Goal: Task Accomplishment & Management: Use online tool/utility

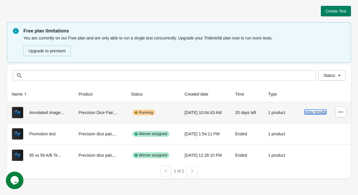
click at [318, 112] on button "View results" at bounding box center [315, 112] width 22 height 5
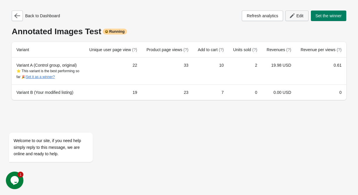
click at [298, 17] on span "Edit" at bounding box center [299, 15] width 7 height 5
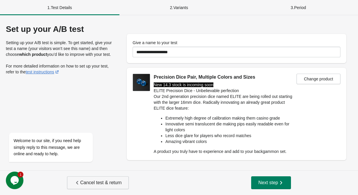
click at [120, 185] on span "Cancel test & return" at bounding box center [97, 183] width 47 height 6
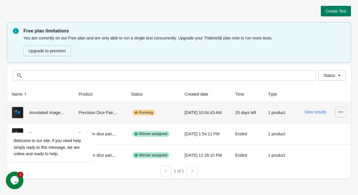
click at [337, 114] on button "button" at bounding box center [340, 112] width 11 height 11
click at [321, 126] on span "Delete" at bounding box center [324, 127] width 35 height 6
click at [315, 128] on span "Delete" at bounding box center [324, 127] width 35 height 6
click at [312, 127] on span "Delete" at bounding box center [324, 127] width 35 height 6
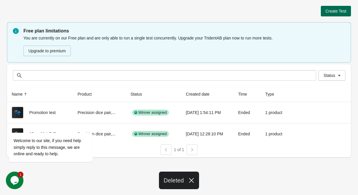
click at [337, 11] on span "Create Test" at bounding box center [336, 11] width 21 height 5
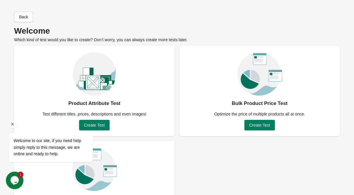
click at [93, 125] on div at bounding box center [58, 124] width 99 height 7
click at [16, 184] on icon "Chat widget" at bounding box center [15, 180] width 8 height 9
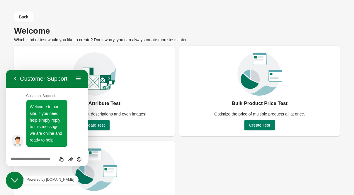
click at [11, 182] on icon "Close Chat This icon closes the chat window." at bounding box center [14, 180] width 7 height 7
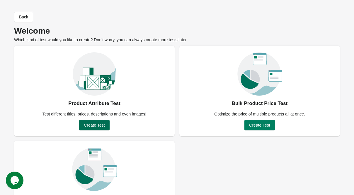
click at [96, 124] on span "Create Test" at bounding box center [94, 125] width 21 height 5
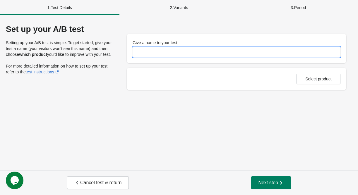
click at [162, 50] on input "Give a name to your test" at bounding box center [237, 52] width 208 height 11
click at [136, 54] on input "**********" at bounding box center [237, 52] width 208 height 11
type input "**********"
click at [317, 80] on span "Select product" at bounding box center [318, 79] width 26 height 5
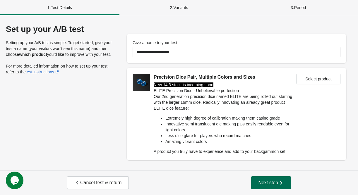
click at [272, 184] on span "Next step" at bounding box center [271, 183] width 26 height 6
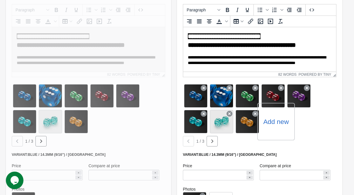
click at [276, 121] on label "Add new" at bounding box center [275, 121] width 25 height 9
click at [0, 0] on input "Add new" at bounding box center [0, 0] width 0 height 0
click at [271, 120] on label "Add new" at bounding box center [275, 121] width 25 height 9
click at [0, 0] on input "Add new" at bounding box center [0, 0] width 0 height 0
click at [210, 142] on icon "button" at bounding box center [212, 141] width 6 height 6
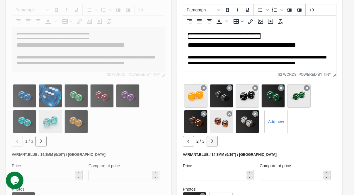
click at [213, 143] on icon "button" at bounding box center [212, 141] width 6 height 6
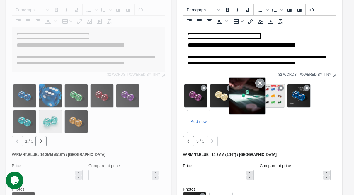
drag, startPoint x: 295, startPoint y: 97, endPoint x: 255, endPoint y: 101, distance: 40.3
click at [242, 96] on div "Add new" at bounding box center [259, 109] width 153 height 52
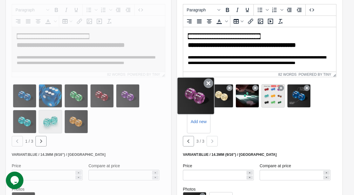
drag, startPoint x: 300, startPoint y: 98, endPoint x: 181, endPoint y: 81, distance: 120.7
click at [183, 83] on div "Add new" at bounding box center [259, 109] width 153 height 52
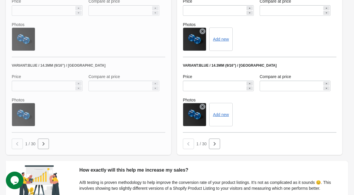
scroll to position [172, 0]
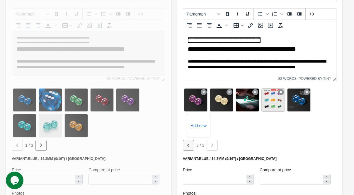
click at [191, 146] on icon "button" at bounding box center [188, 146] width 6 height 6
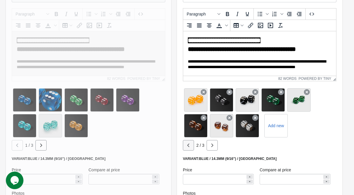
click at [191, 146] on icon "button" at bounding box center [188, 146] width 6 height 6
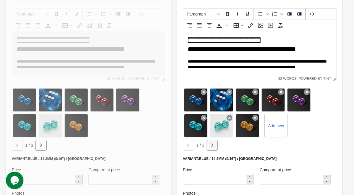
click at [212, 148] on icon "button" at bounding box center [212, 146] width 6 height 6
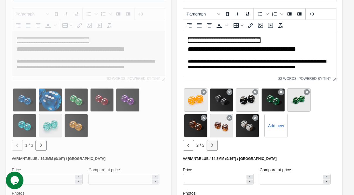
click at [212, 148] on icon "button" at bounding box center [212, 146] width 6 height 6
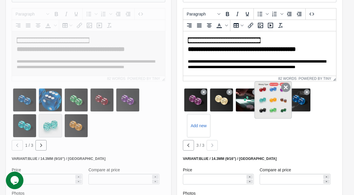
click at [286, 89] on icon at bounding box center [285, 87] width 9 height 9
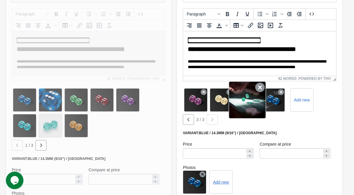
click at [260, 87] on icon at bounding box center [259, 87] width 9 height 9
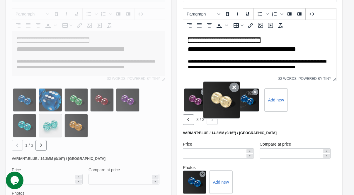
click at [234, 89] on icon at bounding box center [233, 87] width 9 height 9
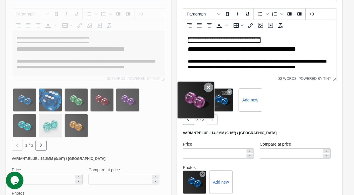
click at [203, 90] on div at bounding box center [195, 99] width 37 height 37
click at [208, 87] on icon at bounding box center [207, 87] width 9 height 9
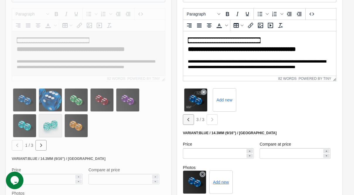
click at [189, 122] on icon "button" at bounding box center [188, 120] width 6 height 6
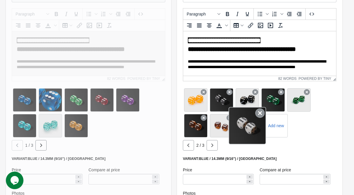
click at [260, 112] on icon at bounding box center [259, 113] width 9 height 9
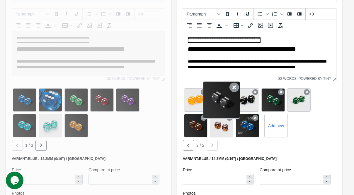
click at [237, 85] on icon at bounding box center [233, 87] width 9 height 9
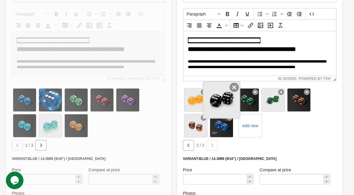
click at [230, 90] on icon at bounding box center [233, 87] width 9 height 9
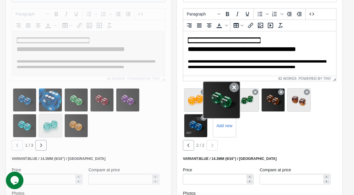
click at [235, 85] on icon at bounding box center [233, 87] width 9 height 9
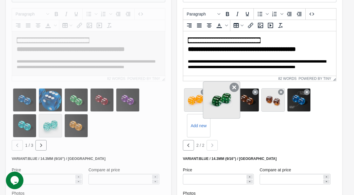
click at [229, 92] on div at bounding box center [221, 99] width 37 height 37
click at [233, 88] on icon at bounding box center [233, 87] width 9 height 9
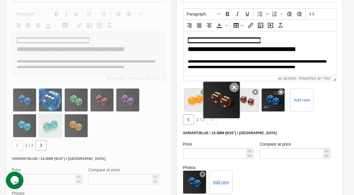
click at [230, 91] on icon at bounding box center [233, 87] width 9 height 9
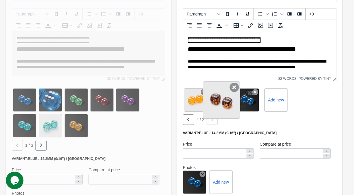
click at [232, 87] on icon at bounding box center [233, 87] width 9 height 9
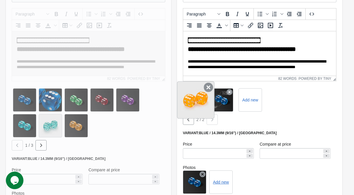
click at [207, 88] on icon at bounding box center [207, 87] width 9 height 9
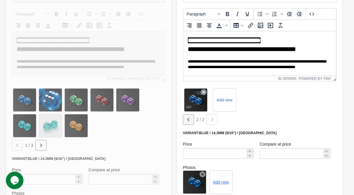
click at [190, 119] on icon "button" at bounding box center [188, 120] width 6 height 6
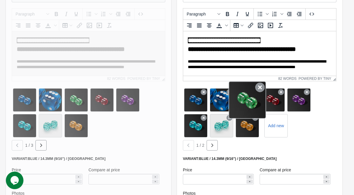
drag, startPoint x: 260, startPoint y: 114, endPoint x: 252, endPoint y: 107, distance: 10.4
click at [258, 115] on icon at bounding box center [255, 118] width 6 height 6
click at [258, 87] on icon at bounding box center [259, 87] width 9 height 9
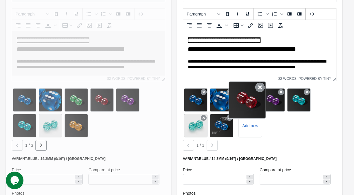
click at [261, 86] on icon at bounding box center [259, 87] width 9 height 9
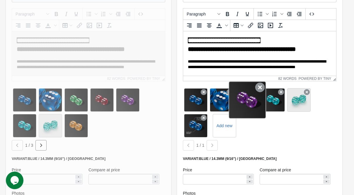
click at [256, 92] on div at bounding box center [246, 99] width 37 height 37
click at [258, 89] on icon at bounding box center [259, 87] width 9 height 9
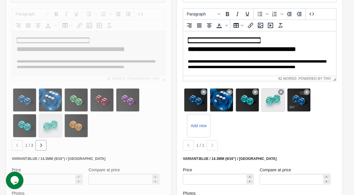
click at [258, 89] on icon at bounding box center [255, 92] width 6 height 6
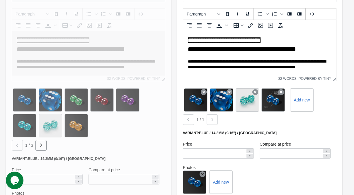
click at [258, 89] on icon at bounding box center [255, 92] width 6 height 6
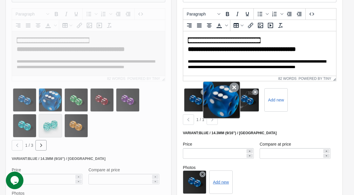
click at [235, 88] on icon at bounding box center [233, 87] width 9 height 9
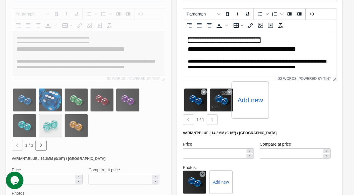
click at [252, 98] on label "Add new" at bounding box center [249, 99] width 25 height 9
click at [0, 0] on input "Add new" at bounding box center [0, 0] width 0 height 0
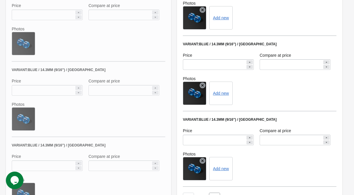
scroll to position [464, 0]
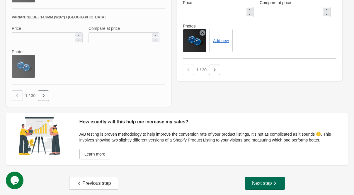
click at [272, 185] on icon "button" at bounding box center [275, 184] width 6 height 6
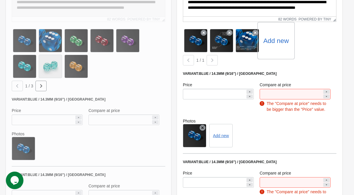
scroll to position [172, 0]
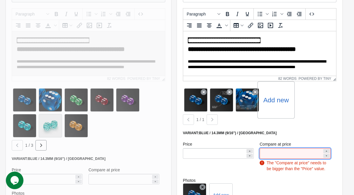
drag, startPoint x: 290, startPoint y: 156, endPoint x: 287, endPoint y: 154, distance: 3.4
click at [290, 156] on input "*****" at bounding box center [290, 153] width 63 height 11
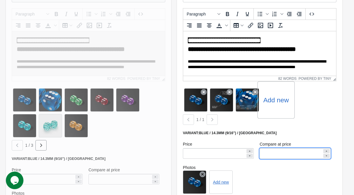
click at [297, 130] on div "**********" at bounding box center [259, 183] width 165 height 408
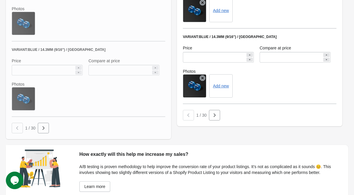
scroll to position [464, 0]
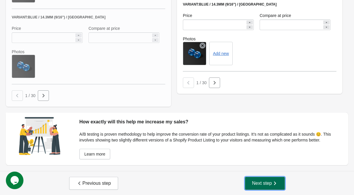
drag, startPoint x: 266, startPoint y: 188, endPoint x: 267, endPoint y: 181, distance: 7.2
click at [265, 188] on button "Next step" at bounding box center [265, 183] width 40 height 13
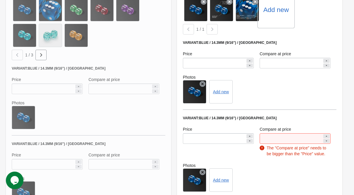
scroll to position [289, 0]
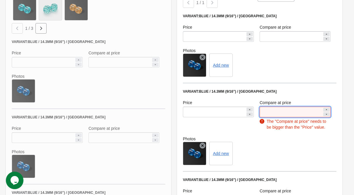
drag, startPoint x: 279, startPoint y: 117, endPoint x: 277, endPoint y: 114, distance: 3.5
click at [279, 117] on div "Compare at price ***** The "Compare at price" needs to be bigger than the "Pric…" at bounding box center [294, 115] width 71 height 30
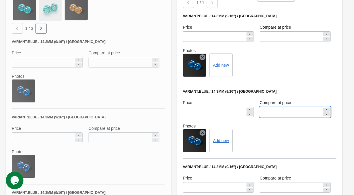
click at [277, 114] on input "*****" at bounding box center [290, 112] width 63 height 11
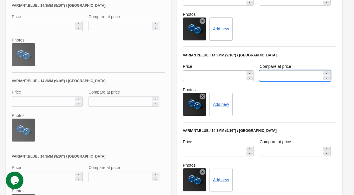
scroll to position [464, 0]
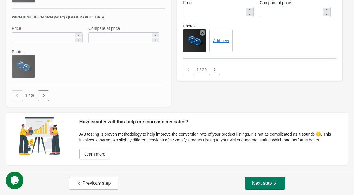
click at [275, 176] on div "Previous step Next step" at bounding box center [177, 183] width 354 height 25
click at [273, 182] on icon "button" at bounding box center [275, 184] width 6 height 6
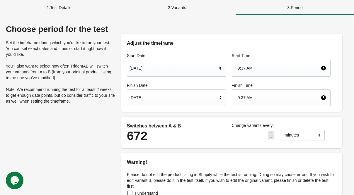
click at [186, 65] on div "[DATE]" at bounding box center [173, 68] width 88 height 11
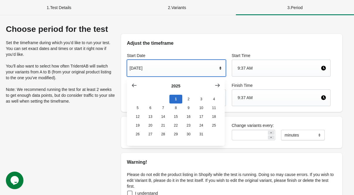
click at [186, 65] on div "[DATE]" at bounding box center [173, 68] width 88 height 11
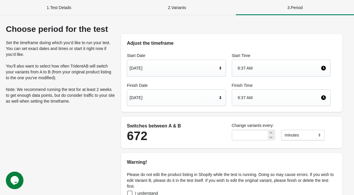
click at [186, 94] on div "[DATE]" at bounding box center [173, 97] width 88 height 11
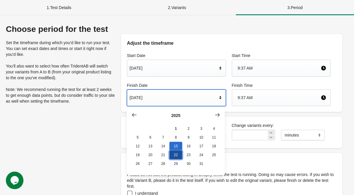
click at [176, 154] on button "22" at bounding box center [175, 155] width 13 height 9
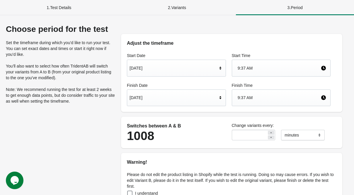
scroll to position [59, 0]
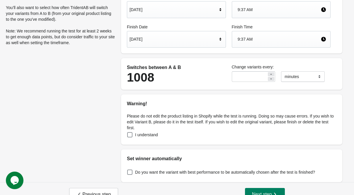
click at [200, 40] on div "[DATE]" at bounding box center [173, 39] width 88 height 11
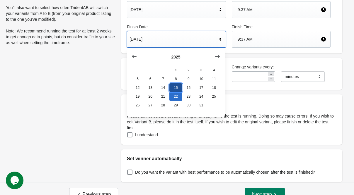
click at [177, 91] on button "15" at bounding box center [175, 87] width 13 height 9
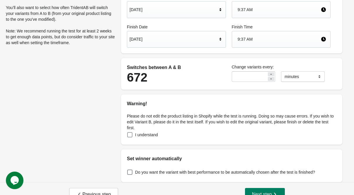
click at [146, 134] on span "I understand" at bounding box center [146, 135] width 23 height 6
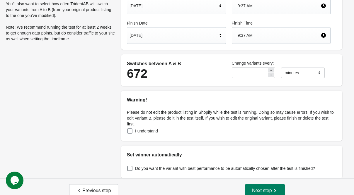
scroll to position [70, 0]
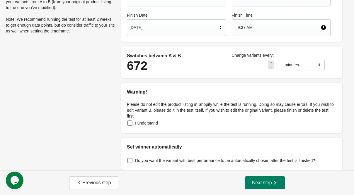
click at [154, 161] on span "Do you want the variant with best performance to be automatically chosen after …" at bounding box center [225, 161] width 180 height 6
click at [256, 183] on span "Next step" at bounding box center [265, 183] width 26 height 6
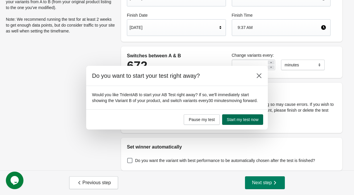
click at [243, 118] on span "Start my test now" at bounding box center [243, 119] width 32 height 5
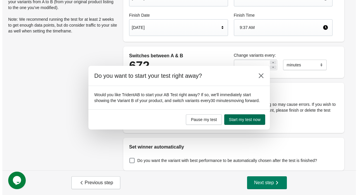
scroll to position [0, 0]
